Goal: Use online tool/utility: Use online tool/utility

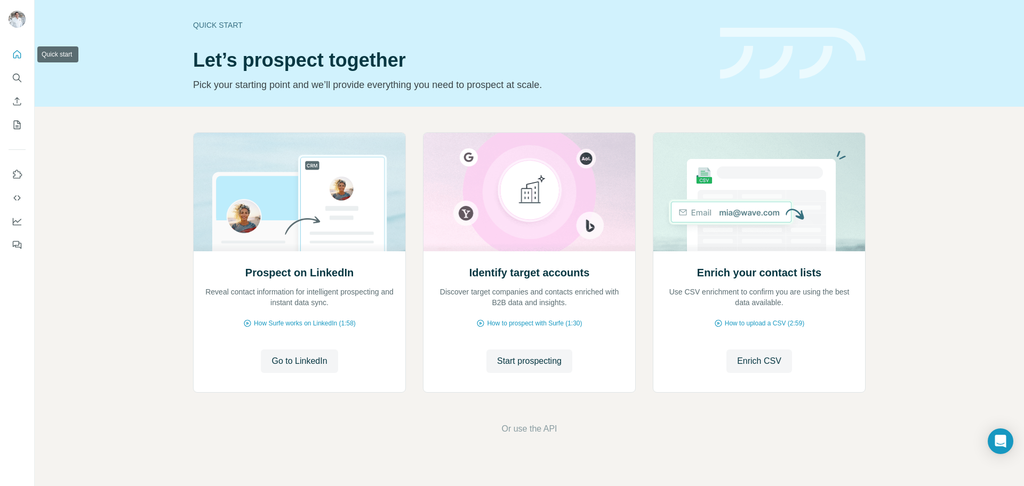
click at [15, 57] on icon "Quick start" at bounding box center [17, 54] width 11 height 11
click at [22, 55] on button "Quick start" at bounding box center [17, 54] width 17 height 19
click at [15, 81] on icon "Search" at bounding box center [17, 78] width 11 height 11
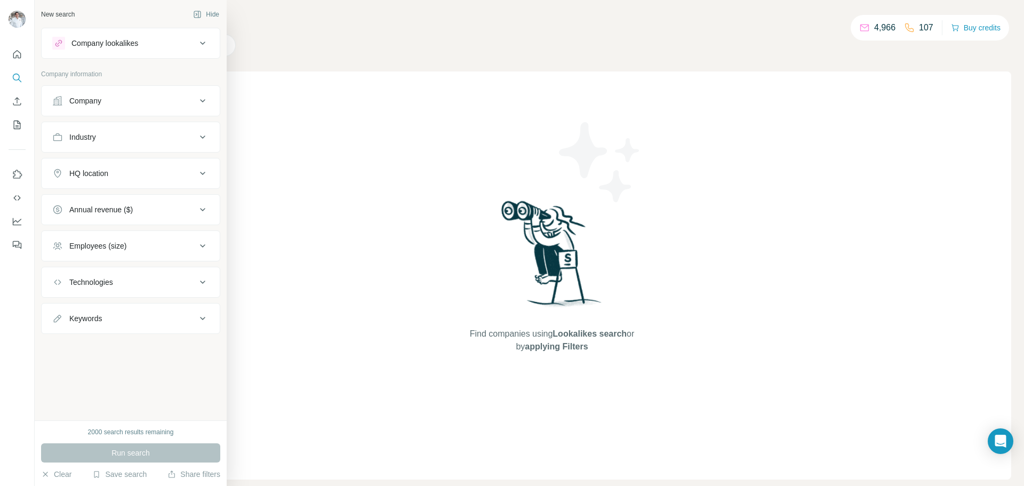
click at [92, 97] on div "Company" at bounding box center [85, 100] width 32 height 11
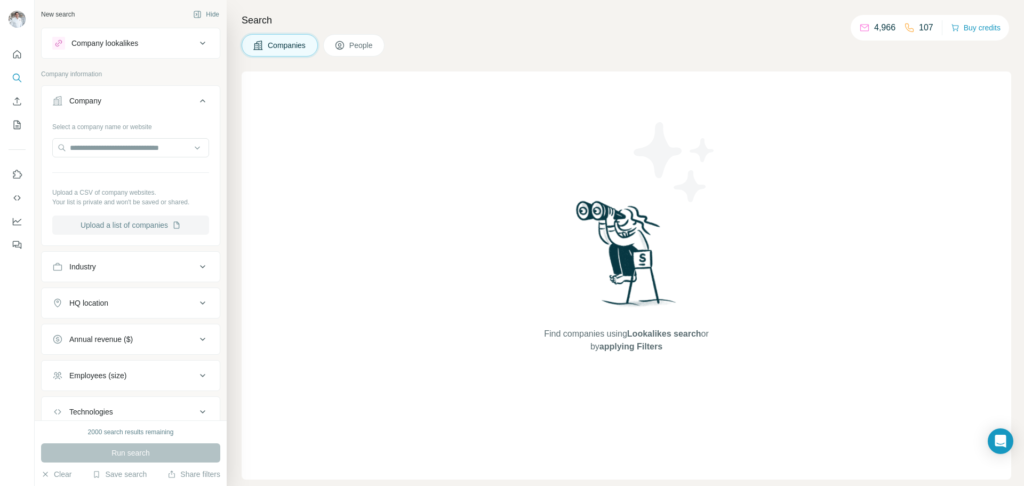
click at [169, 230] on button "Upload a list of companies" at bounding box center [130, 224] width 157 height 19
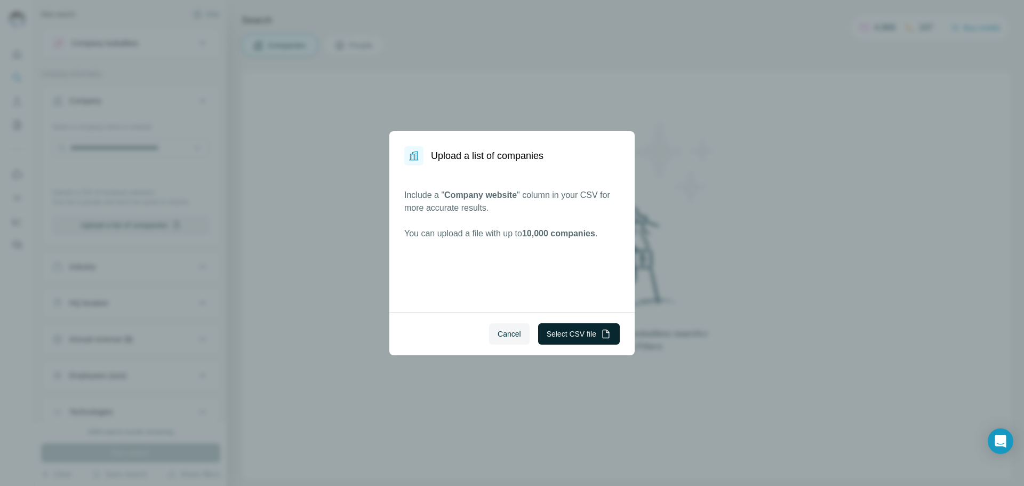
click at [574, 340] on button "Select CSV file" at bounding box center [579, 333] width 82 height 21
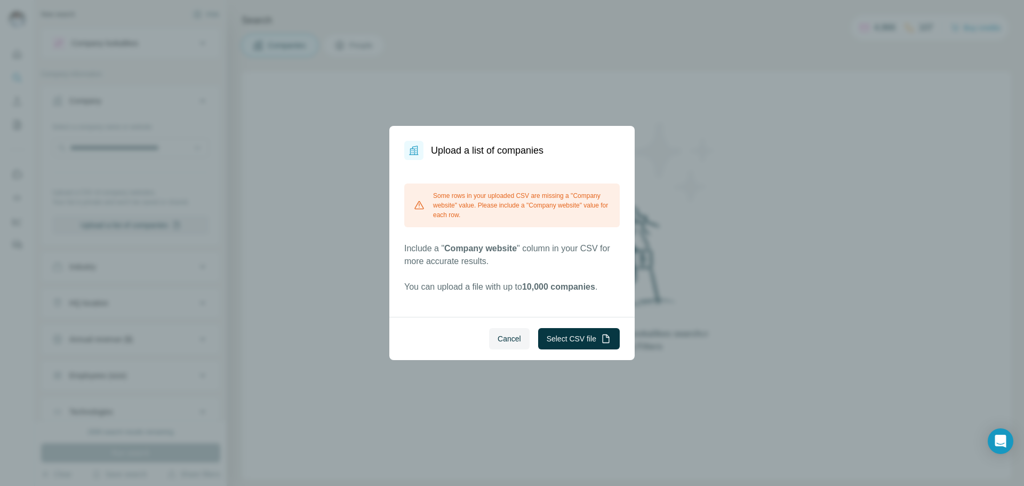
click at [498, 338] on span "Cancel" at bounding box center [509, 338] width 23 height 11
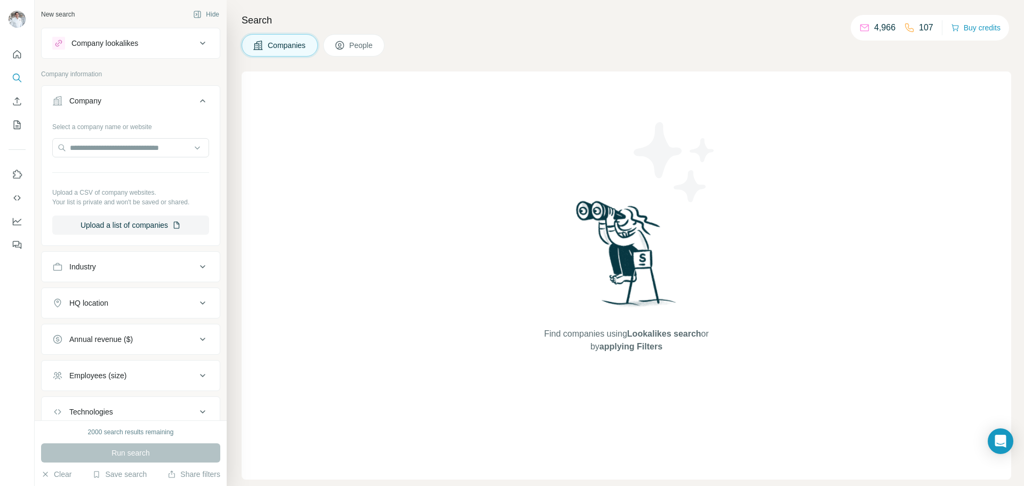
click at [170, 214] on div "Select a company name or website Upload a CSV of company websites. Your list is…" at bounding box center [130, 176] width 157 height 117
click at [166, 227] on button "Upload a list of companies" at bounding box center [130, 224] width 157 height 19
